Goal: Obtain resource: Download file/media

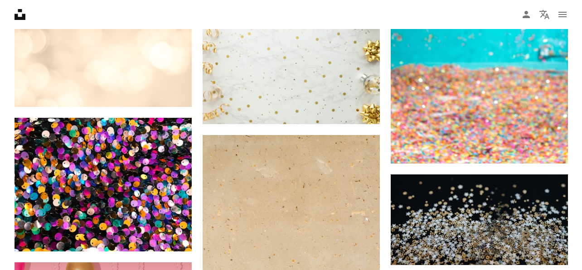
scroll to position [4578, 0]
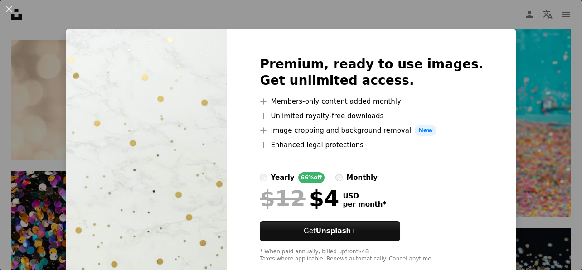
click at [489, 19] on div "An X shape Premium, ready to use images. Get unlimited access. A plus sign Memb…" at bounding box center [291, 135] width 582 height 270
click at [489, 19] on nav "Unsplash logo Unsplash Home A photo Pen Tool A compass A stack of folders Downl…" at bounding box center [291, 14] width 582 height 29
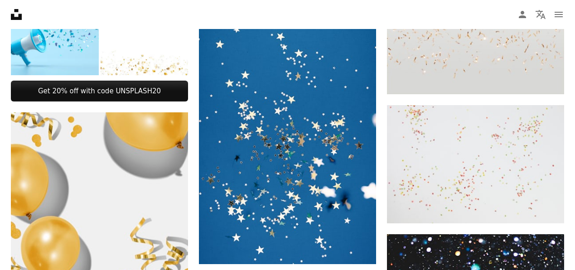
scroll to position [45, 0]
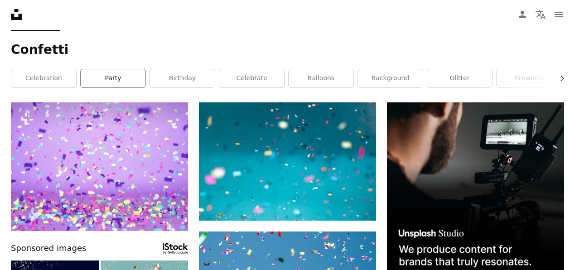
click at [110, 77] on link "party" at bounding box center [113, 78] width 65 height 18
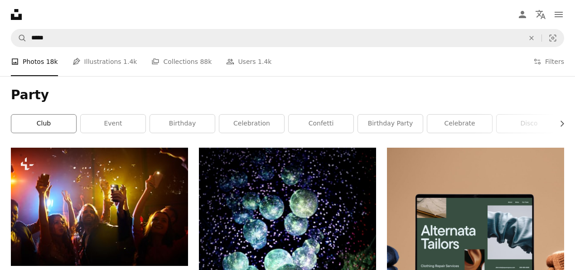
click at [41, 126] on link "club" at bounding box center [43, 124] width 65 height 18
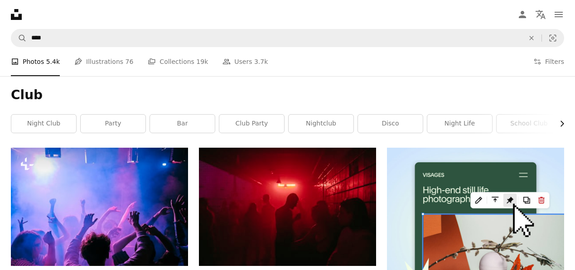
click at [561, 128] on icon "Chevron right" at bounding box center [561, 123] width 9 height 9
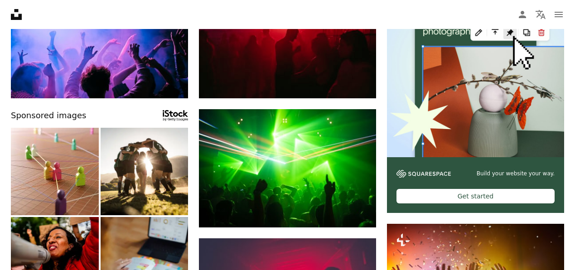
scroll to position [91, 0]
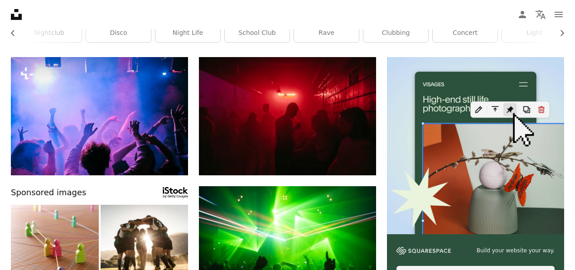
drag, startPoint x: 470, startPoint y: 150, endPoint x: 451, endPoint y: 120, distance: 35.6
click at [470, 149] on img at bounding box center [475, 145] width 177 height 177
